Goal: Task Accomplishment & Management: Manage account settings

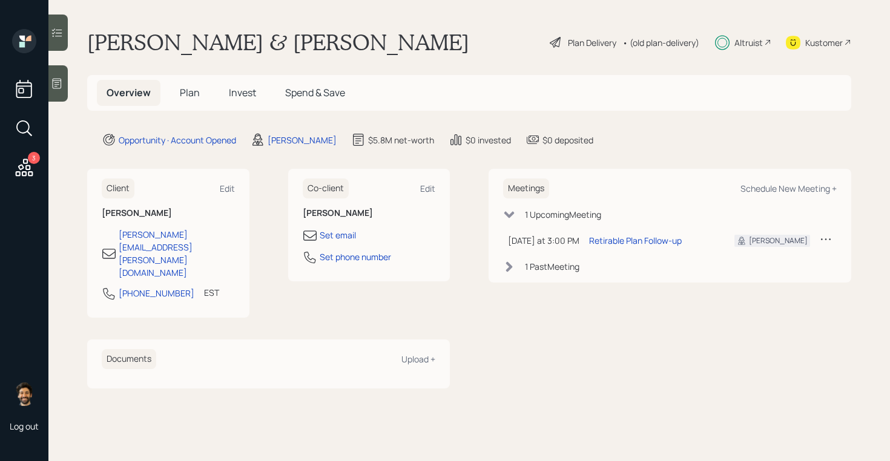
click at [659, 41] on div "• (old plan-delivery)" at bounding box center [660, 42] width 77 height 13
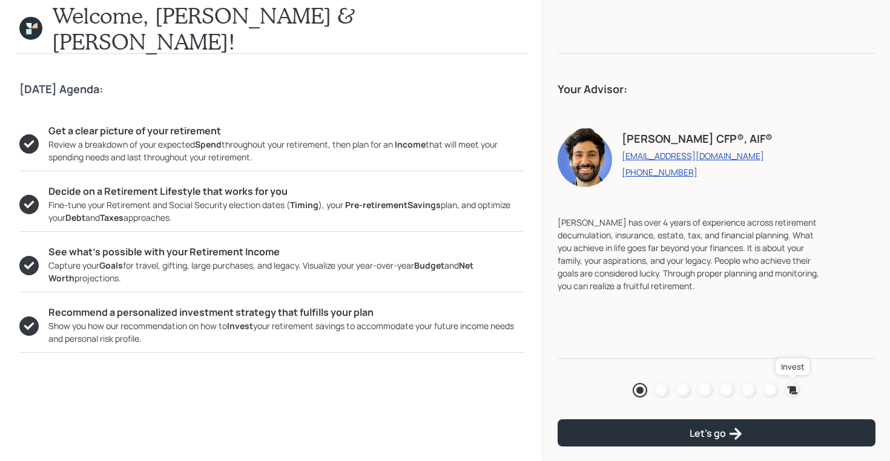
click at [791, 388] on icon at bounding box center [793, 390] width 10 height 8
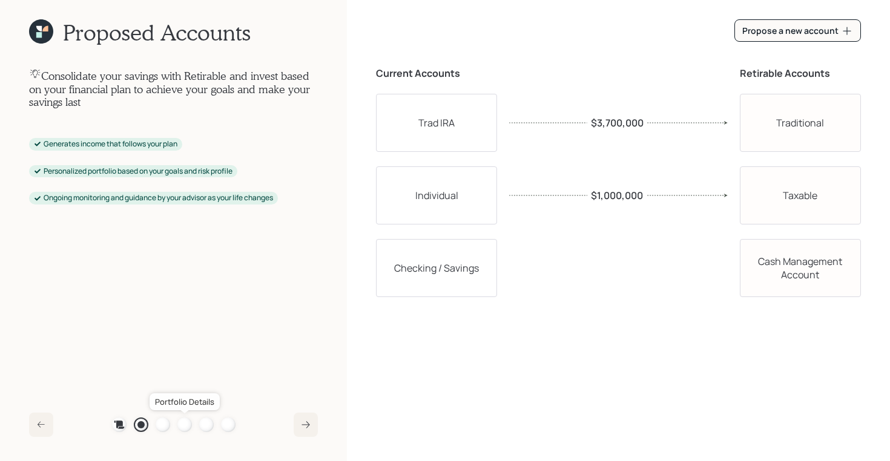
click at [186, 424] on div at bounding box center [184, 425] width 15 height 15
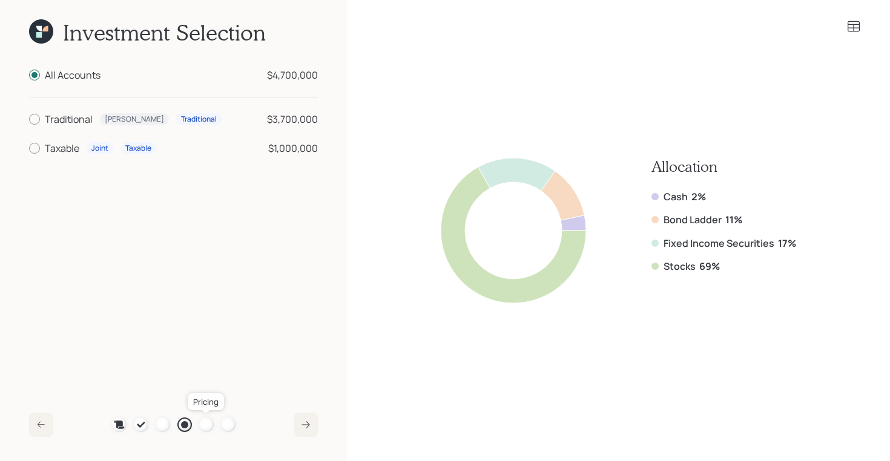
click at [203, 424] on div at bounding box center [206, 425] width 15 height 15
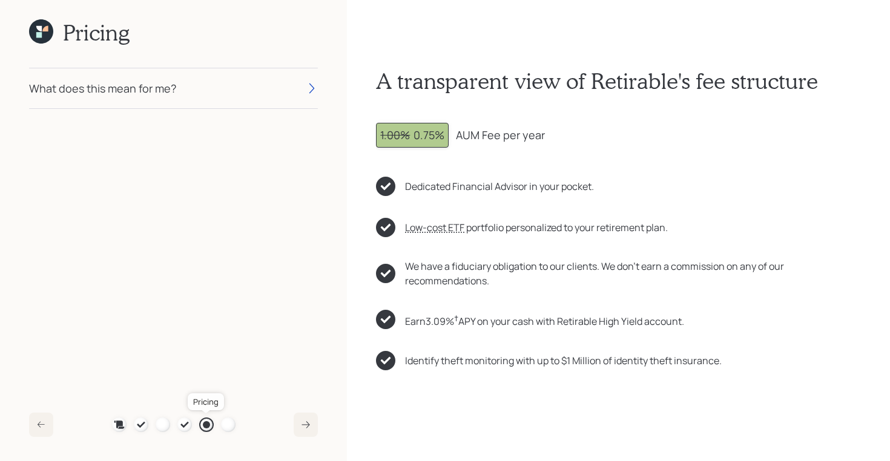
click at [203, 424] on div at bounding box center [206, 424] width 7 height 7
click at [222, 426] on div at bounding box center [228, 425] width 15 height 15
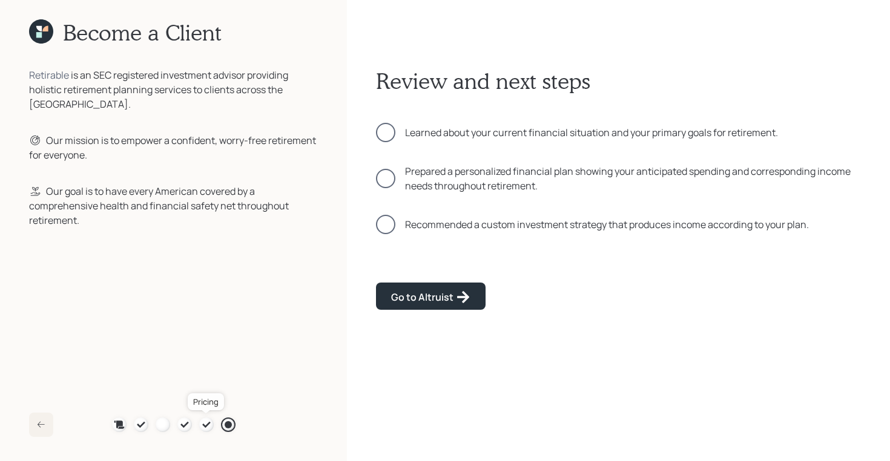
click at [208, 422] on icon at bounding box center [207, 425] width 10 height 10
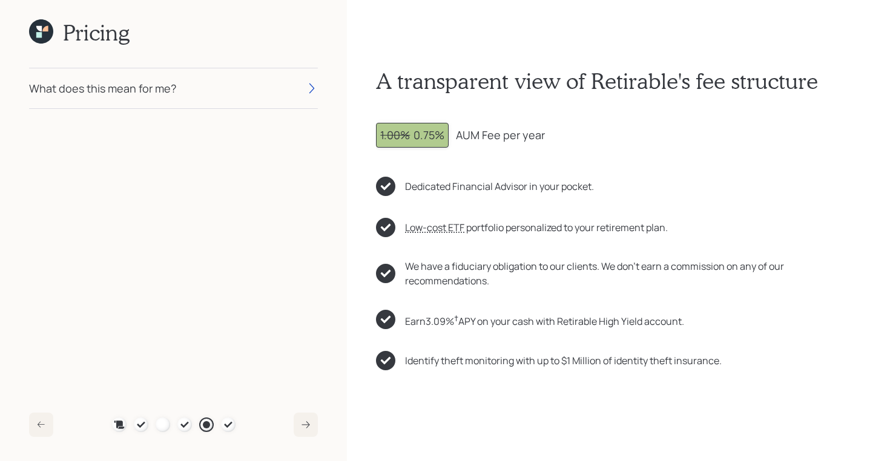
click at [225, 88] on div "What does this mean for me?" at bounding box center [173, 88] width 289 height 40
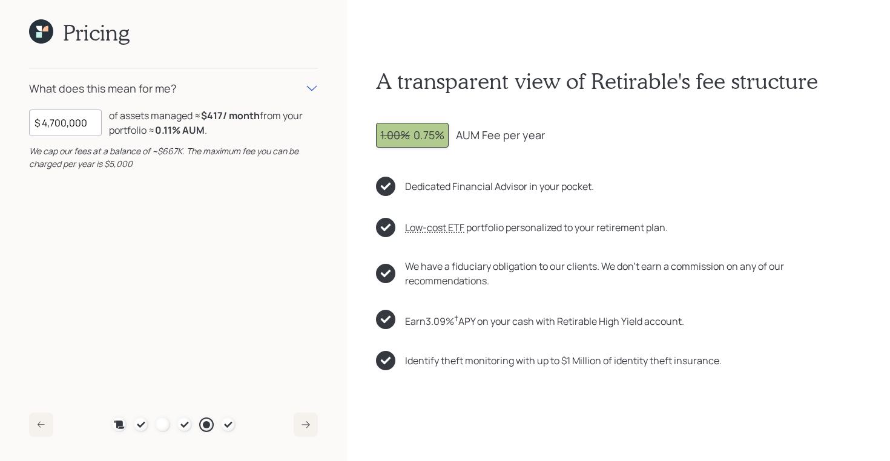
click at [43, 35] on icon at bounding box center [41, 31] width 24 height 24
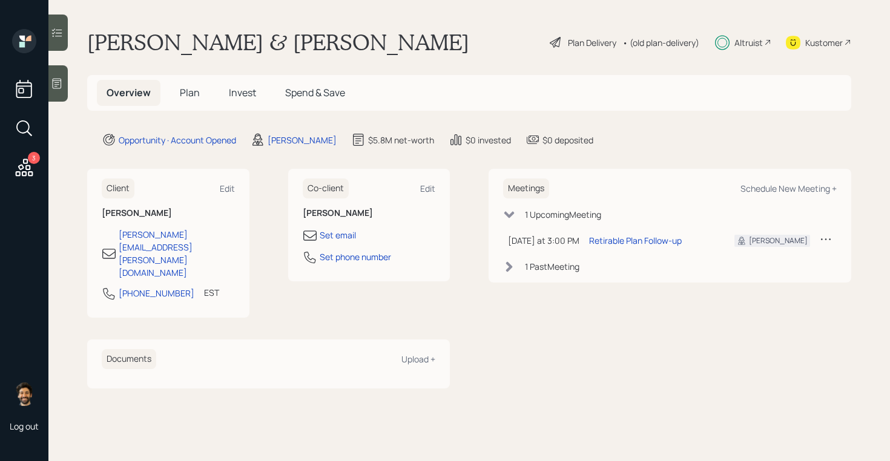
click at [236, 93] on span "Invest" at bounding box center [242, 92] width 27 height 13
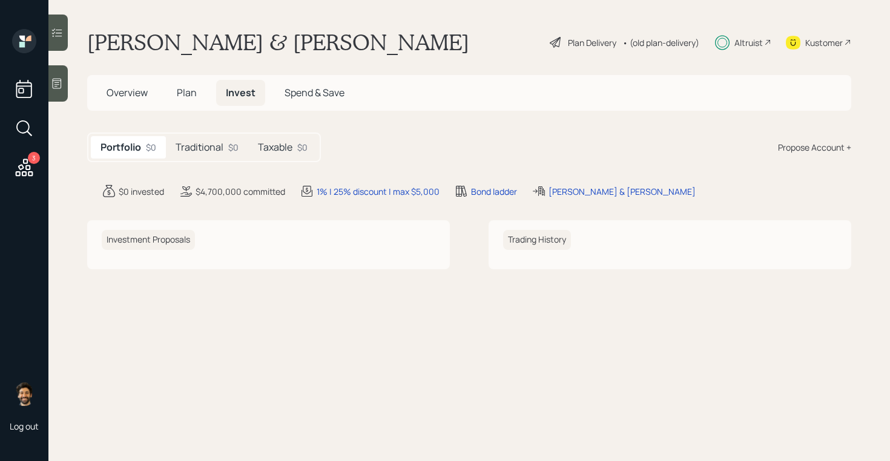
click at [279, 142] on h5 "Taxable" at bounding box center [275, 148] width 35 height 12
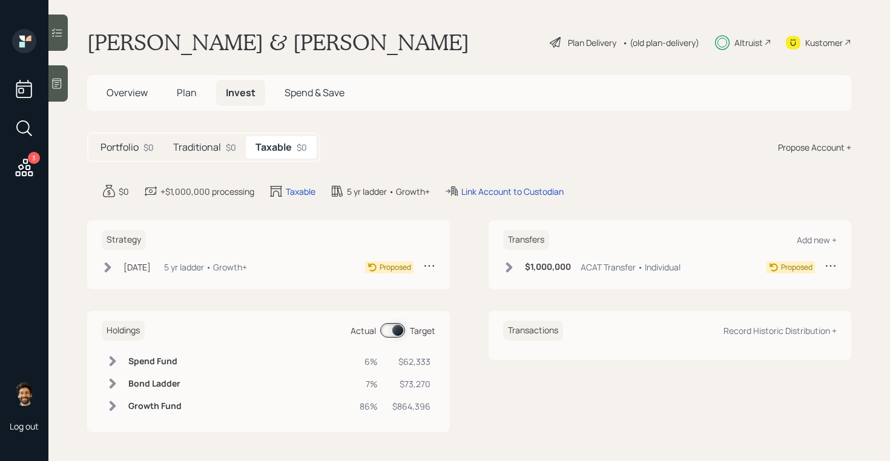
click at [503, 266] on icon at bounding box center [509, 268] width 12 height 12
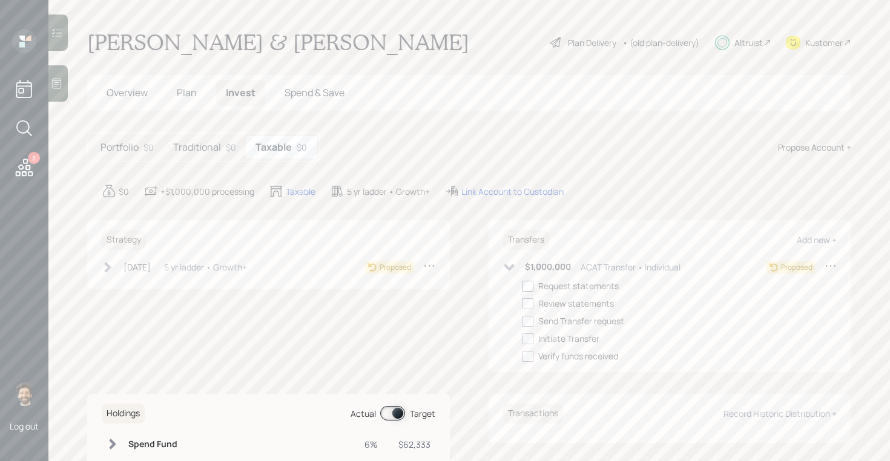
click at [531, 288] on div at bounding box center [527, 286] width 11 height 11
click at [522, 286] on input "checkbox" at bounding box center [522, 286] width 1 height 1
checkbox input "true"
click at [120, 268] on div "[DATE] [DATE] 4:29 PM EDT 5 yr ladder • Growth+" at bounding box center [174, 267] width 145 height 15
click at [125, 289] on div at bounding box center [126, 286] width 11 height 11
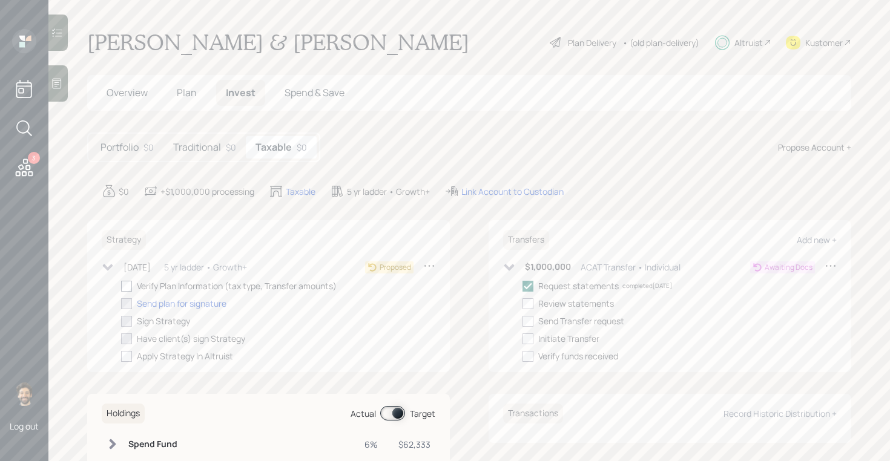
click at [121, 286] on input "checkbox" at bounding box center [120, 286] width 1 height 1
checkbox input "true"
click at [203, 143] on h5 "Traditional" at bounding box center [197, 148] width 48 height 12
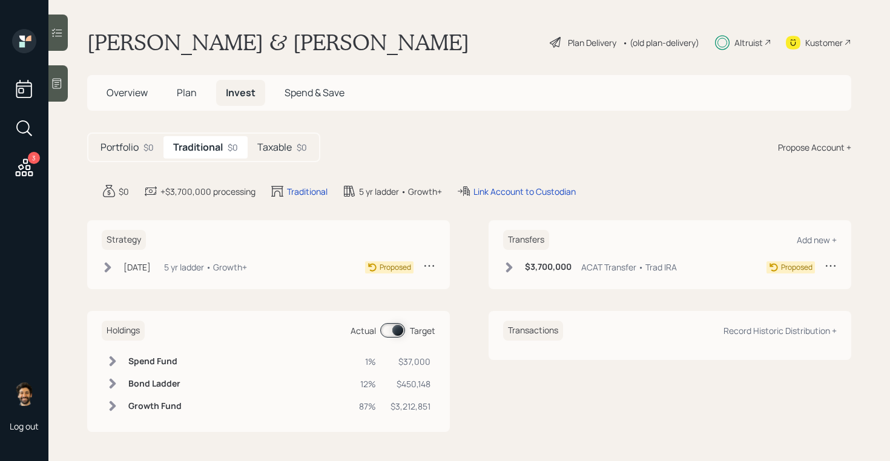
click at [122, 269] on div "[DATE] [DATE] 4:11 PM EDT 5 yr ladder • Growth+" at bounding box center [174, 267] width 145 height 15
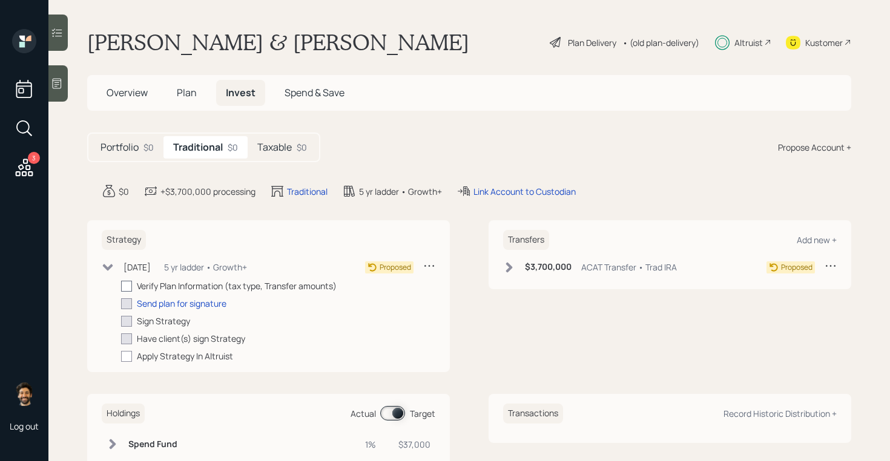
click at [130, 288] on div at bounding box center [126, 286] width 11 height 11
click at [121, 286] on input "checkbox" at bounding box center [120, 286] width 1 height 1
checkbox input "true"
click at [513, 269] on icon at bounding box center [509, 268] width 12 height 12
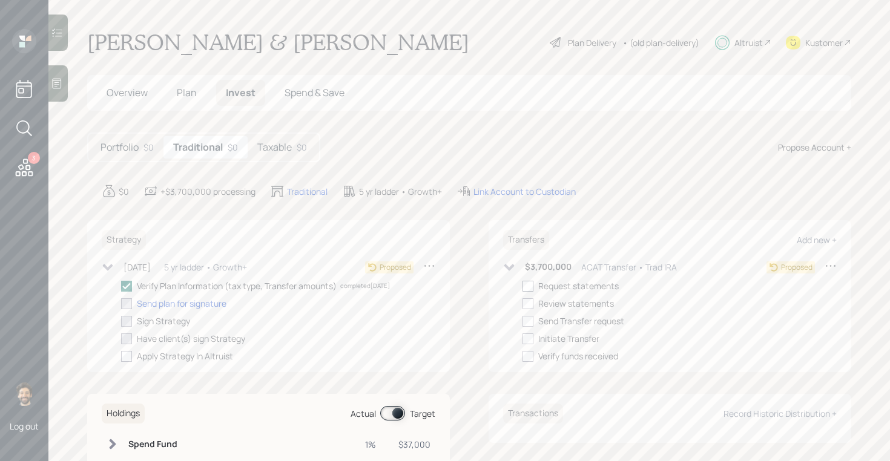
click at [529, 289] on div at bounding box center [527, 286] width 11 height 11
click at [522, 286] on input "checkbox" at bounding box center [522, 286] width 1 height 1
checkbox input "true"
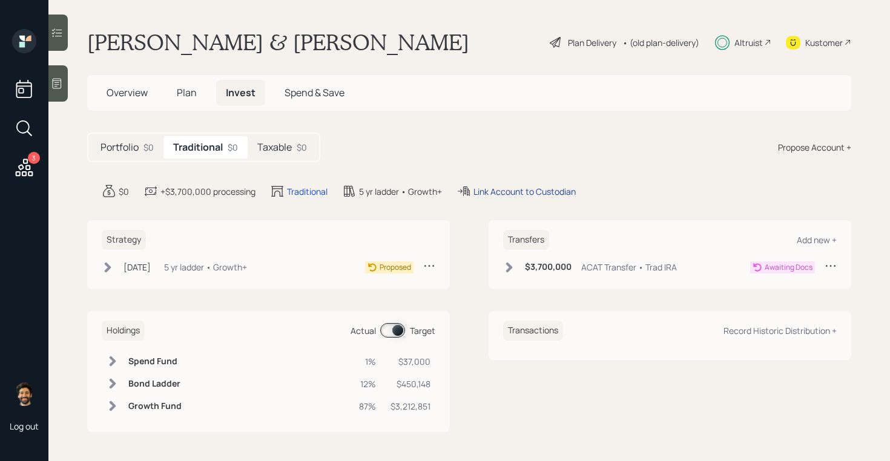
click at [502, 189] on div "Link Account to Custodian" at bounding box center [524, 191] width 102 height 13
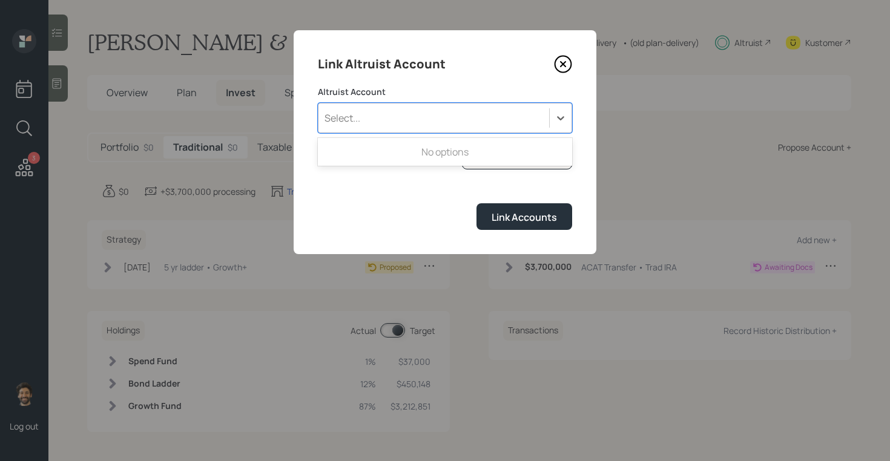
click at [413, 125] on div "Select..." at bounding box center [433, 118] width 231 height 21
click at [410, 96] on label "Altruist Account" at bounding box center [445, 92] width 254 height 12
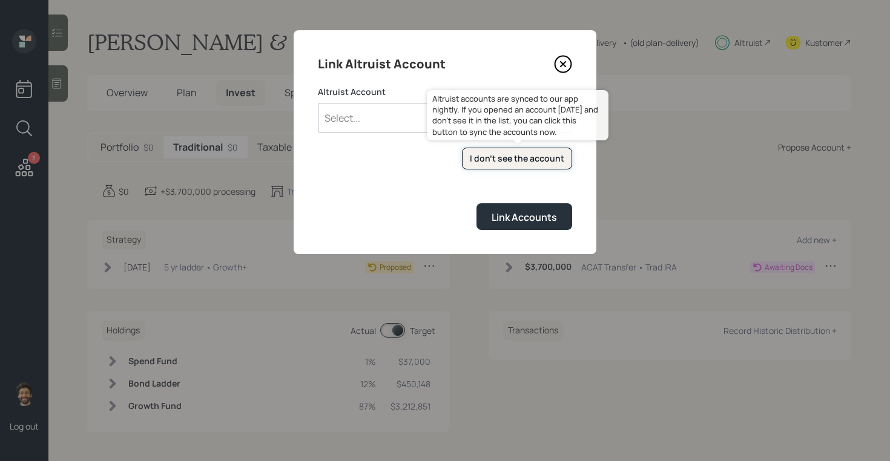
click at [482, 154] on div "I don't see the account" at bounding box center [517, 159] width 94 height 12
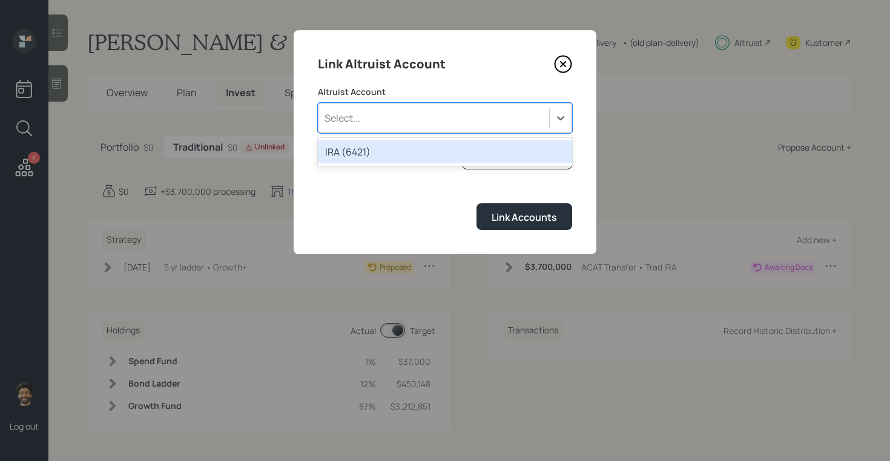
click at [379, 116] on div "Select..." at bounding box center [433, 118] width 231 height 21
click at [376, 154] on div "IRA (6421)" at bounding box center [445, 151] width 254 height 23
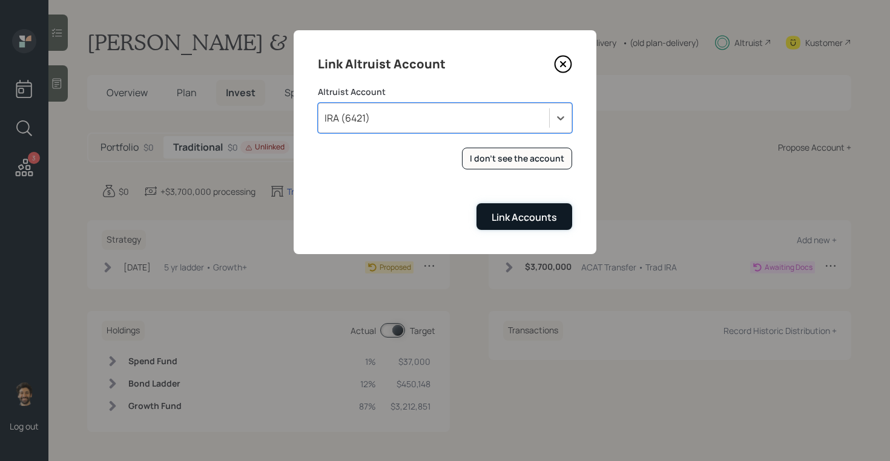
click at [495, 216] on div "Link Accounts" at bounding box center [524, 217] width 65 height 13
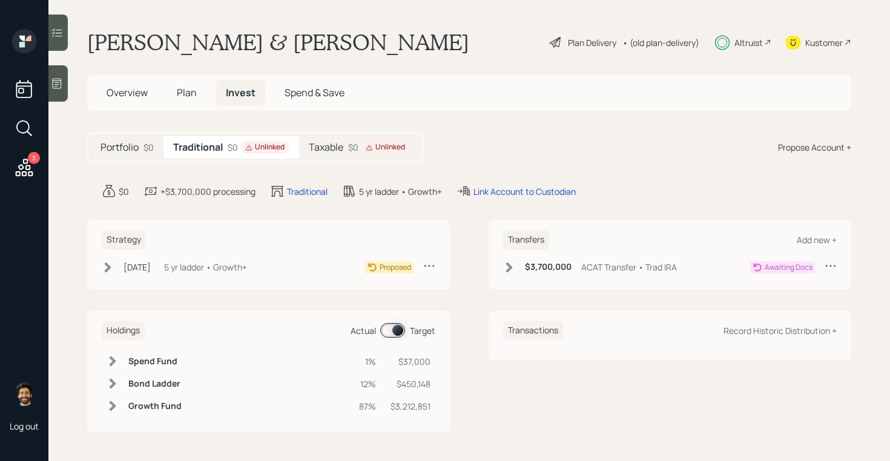
click at [130, 94] on span "Overview" at bounding box center [127, 92] width 41 height 13
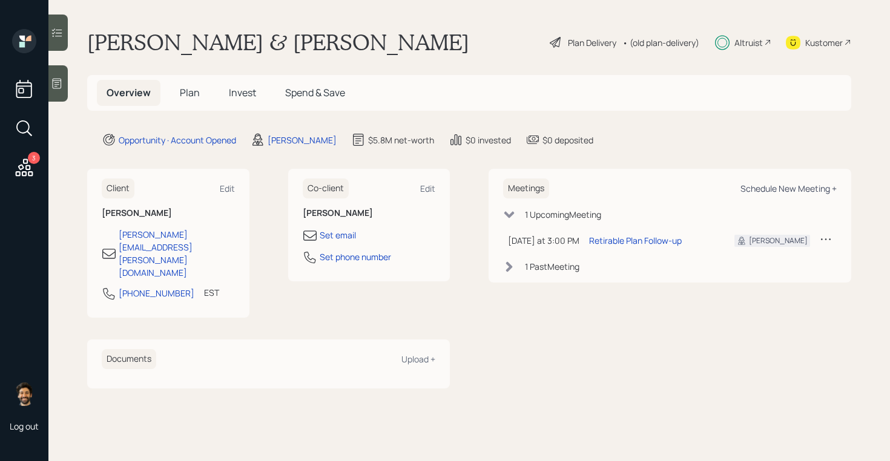
click at [778, 189] on div "Schedule New Meeting +" at bounding box center [788, 189] width 96 height 12
select select "f14b762f-c7c2-4b89-9227-8fa891345eea"
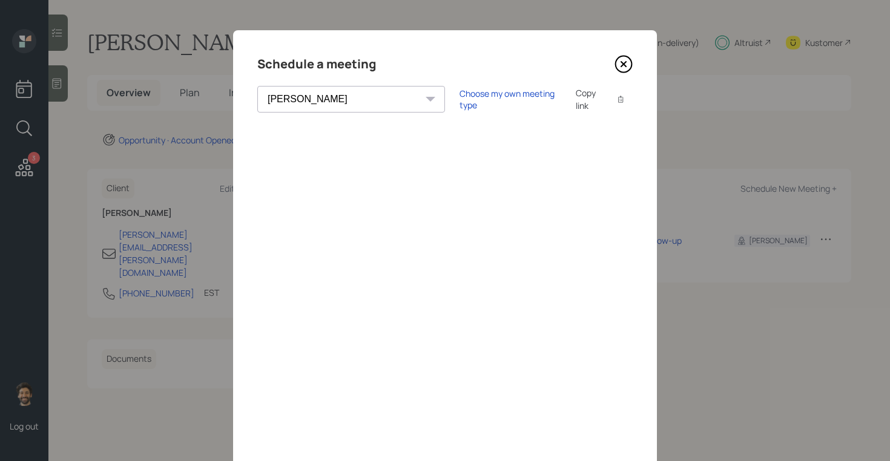
click at [623, 63] on icon at bounding box center [623, 64] width 5 height 5
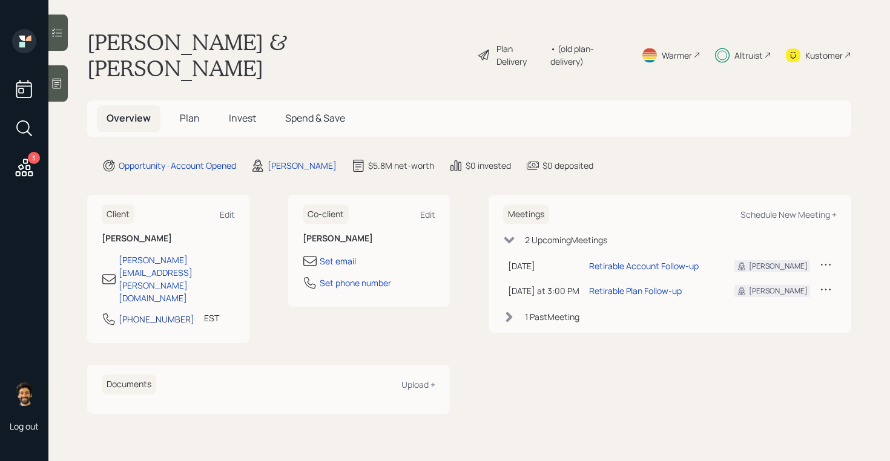
click at [146, 313] on div "[PHONE_NUMBER]" at bounding box center [157, 319] width 76 height 13
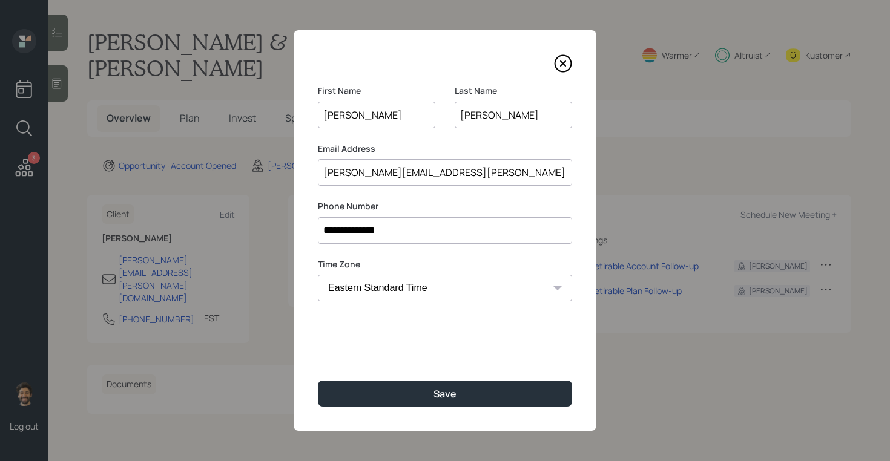
click at [340, 231] on input "**********" at bounding box center [445, 230] width 254 height 27
paste input
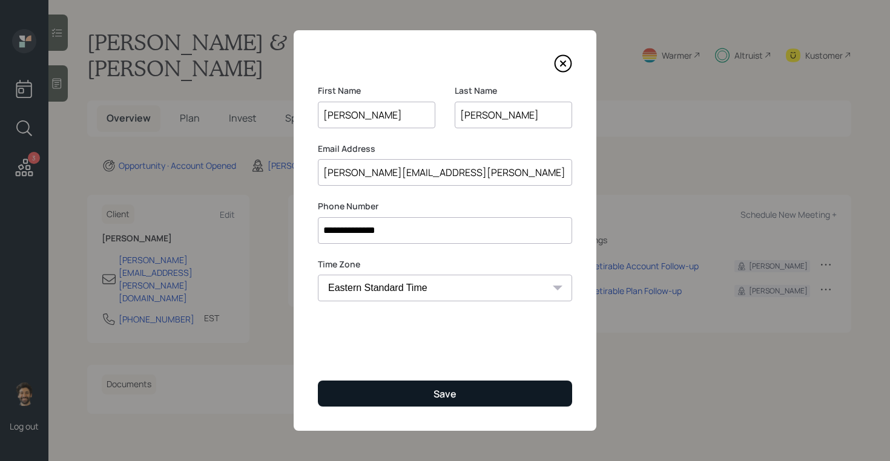
type input "**********"
click at [407, 389] on button "Save" at bounding box center [445, 394] width 254 height 26
